Goal: Task Accomplishment & Management: Use online tool/utility

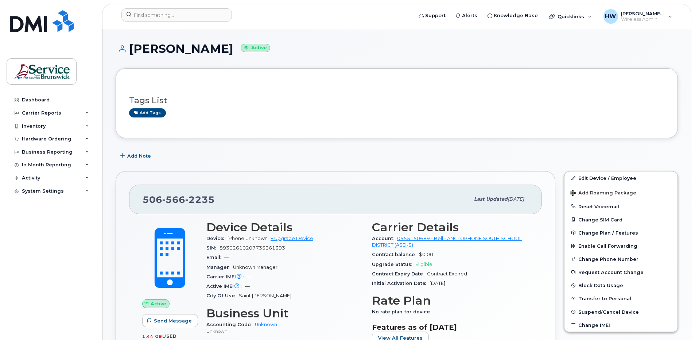
scroll to position [116, 0]
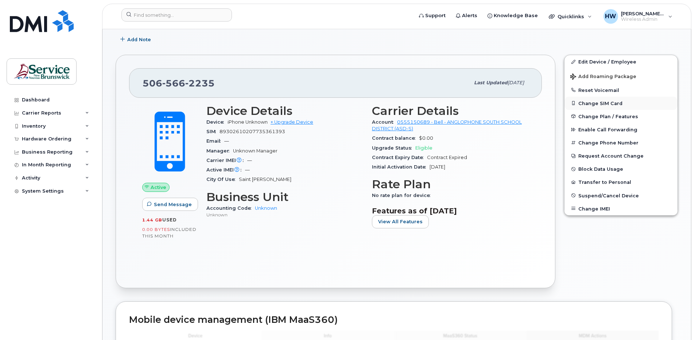
click at [605, 105] on button "Change SIM Card" at bounding box center [620, 103] width 113 height 13
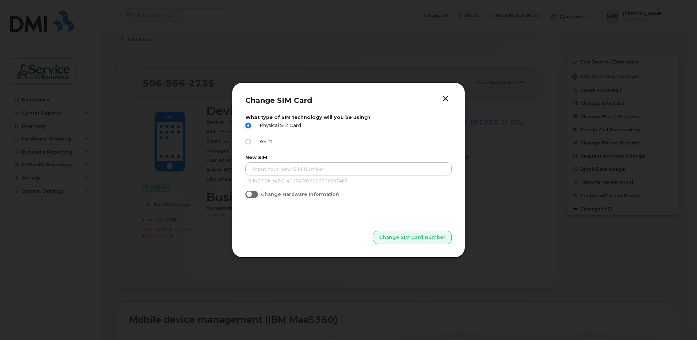
click at [447, 98] on button "button" at bounding box center [445, 99] width 11 height 8
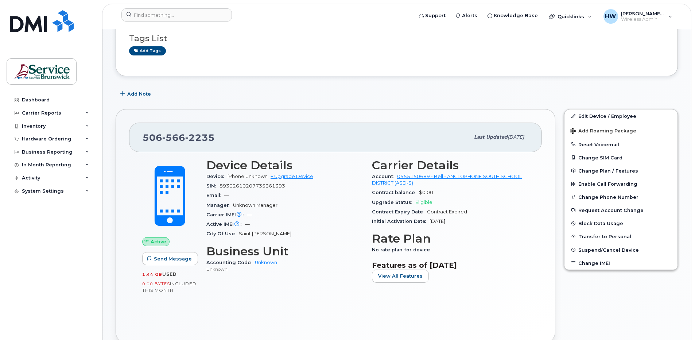
scroll to position [73, 0]
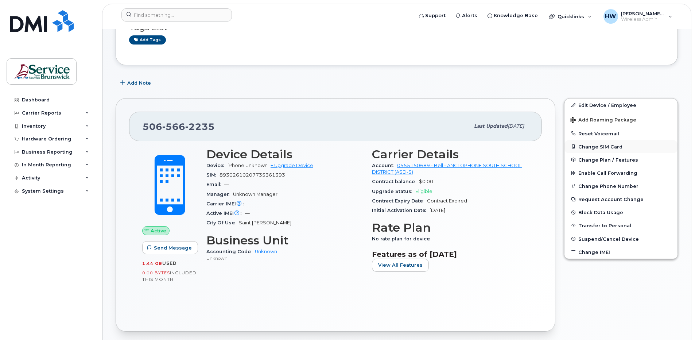
click at [590, 146] on button "Change SIM Card" at bounding box center [620, 146] width 113 height 13
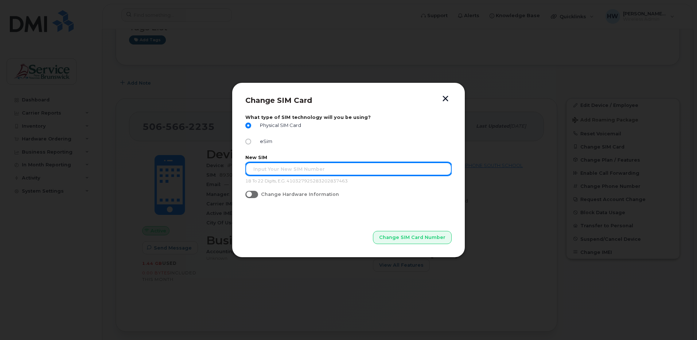
click at [261, 168] on input "text" at bounding box center [348, 168] width 206 height 13
type input "89302610207418968993"
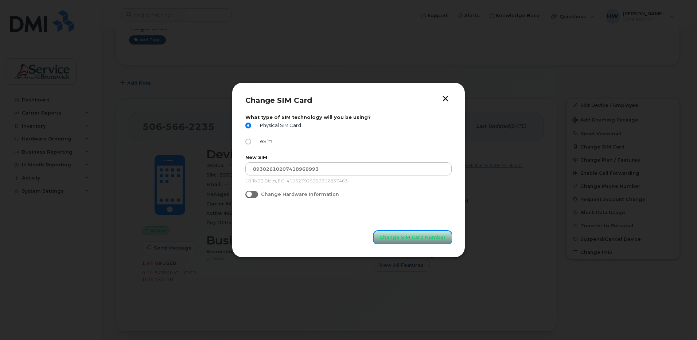
click at [414, 238] on span "Change SIM Card Number" at bounding box center [412, 237] width 66 height 7
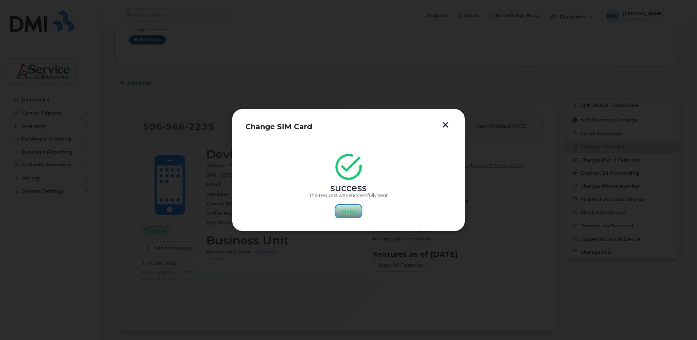
click at [348, 210] on span "Close" at bounding box center [348, 211] width 15 height 7
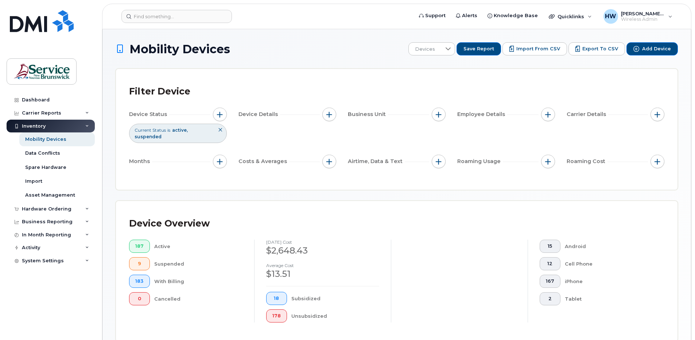
scroll to position [161, 0]
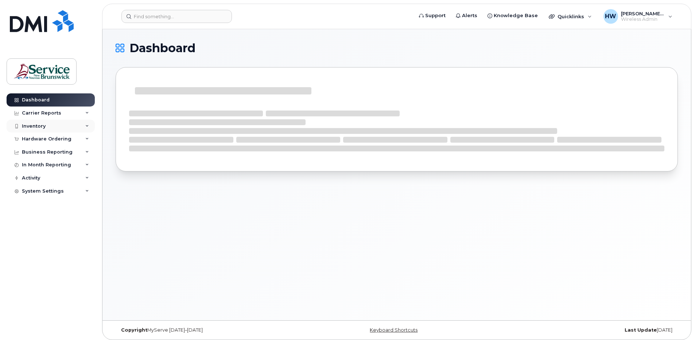
click at [52, 126] on div "Inventory" at bounding box center [51, 126] width 88 height 13
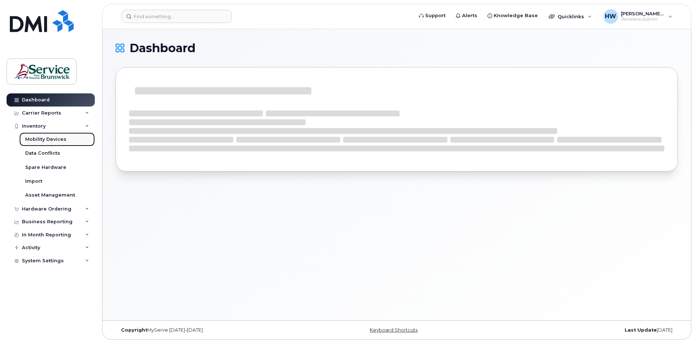
click at [52, 139] on div "Mobility Devices" at bounding box center [45, 139] width 41 height 7
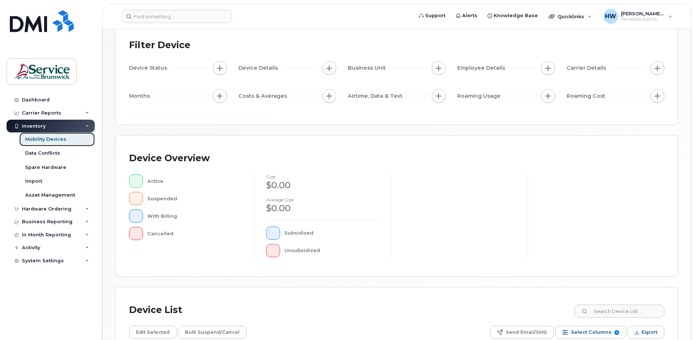
scroll to position [161, 0]
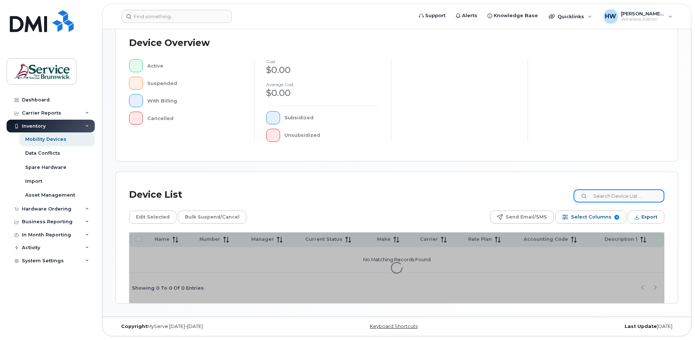
click at [609, 196] on input at bounding box center [618, 195] width 91 height 13
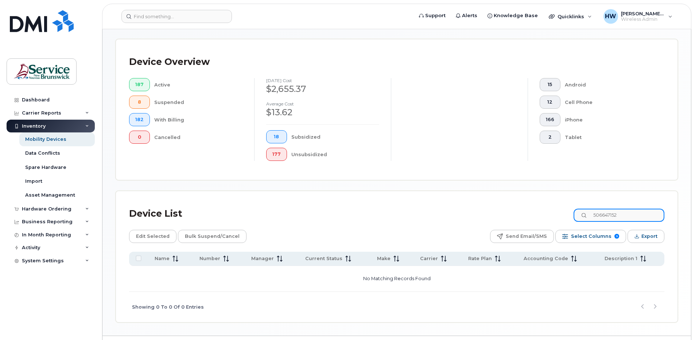
click at [615, 212] on input "506647152" at bounding box center [618, 214] width 91 height 13
click at [629, 213] on input "5066437152" at bounding box center [618, 214] width 91 height 13
type input "5066437152"
click at [433, 294] on div "Showing 0 To 0 Of 0 Entries" at bounding box center [396, 307] width 535 height 30
